Goal: Check status: Check status

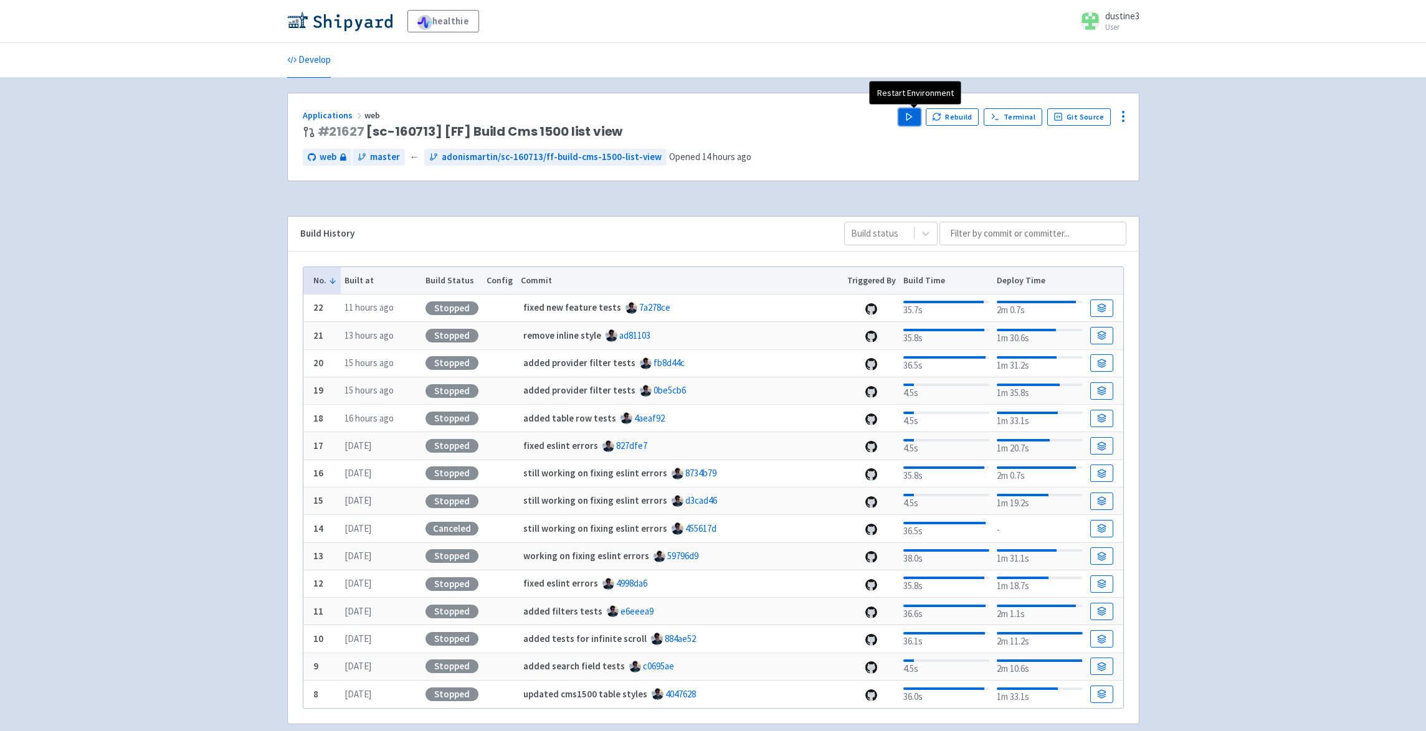
click at [912, 119] on polygon "button" at bounding box center [909, 116] width 6 height 7
